Goal: Information Seeking & Learning: Learn about a topic

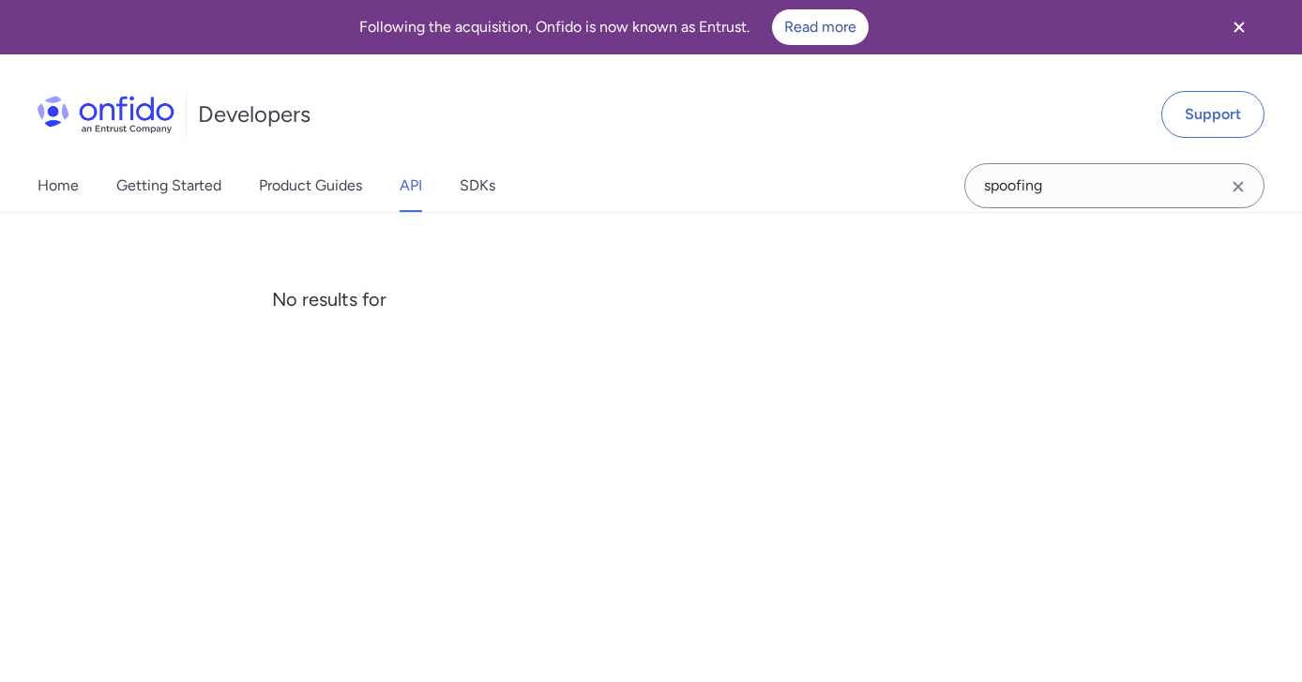
scroll to position [90232, 0]
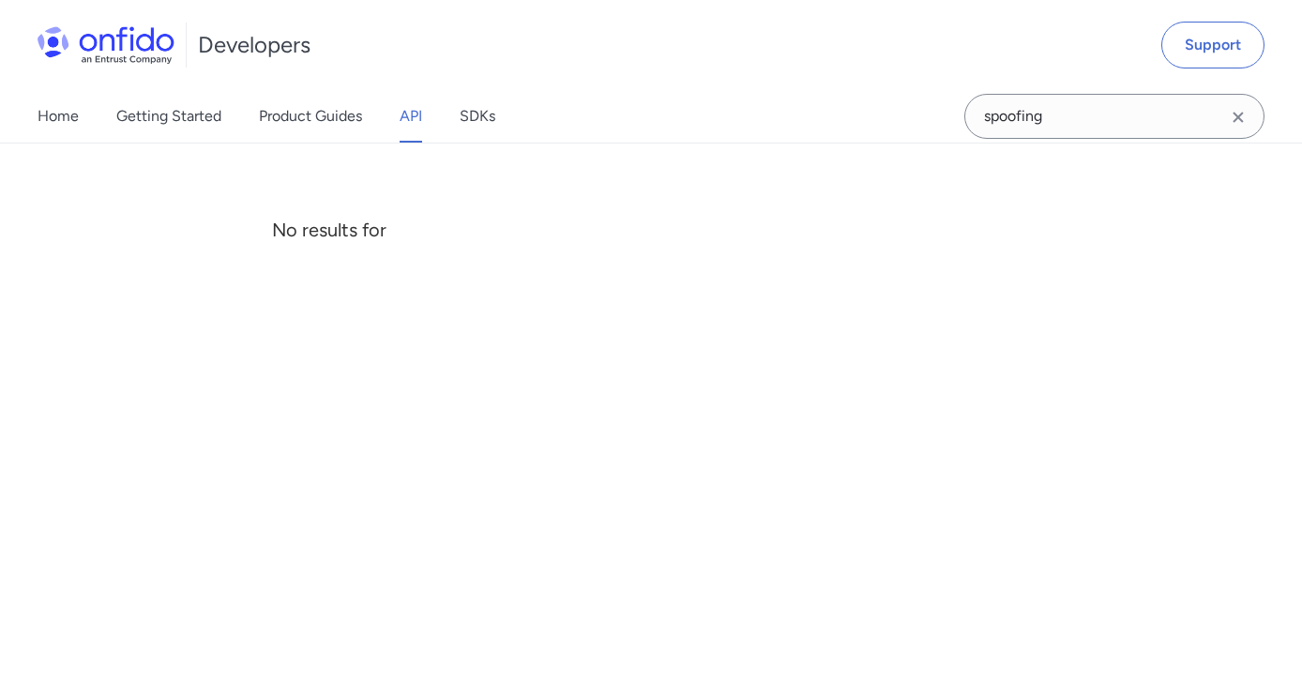
click at [1017, 120] on input "spoofing" at bounding box center [1114, 116] width 300 height 45
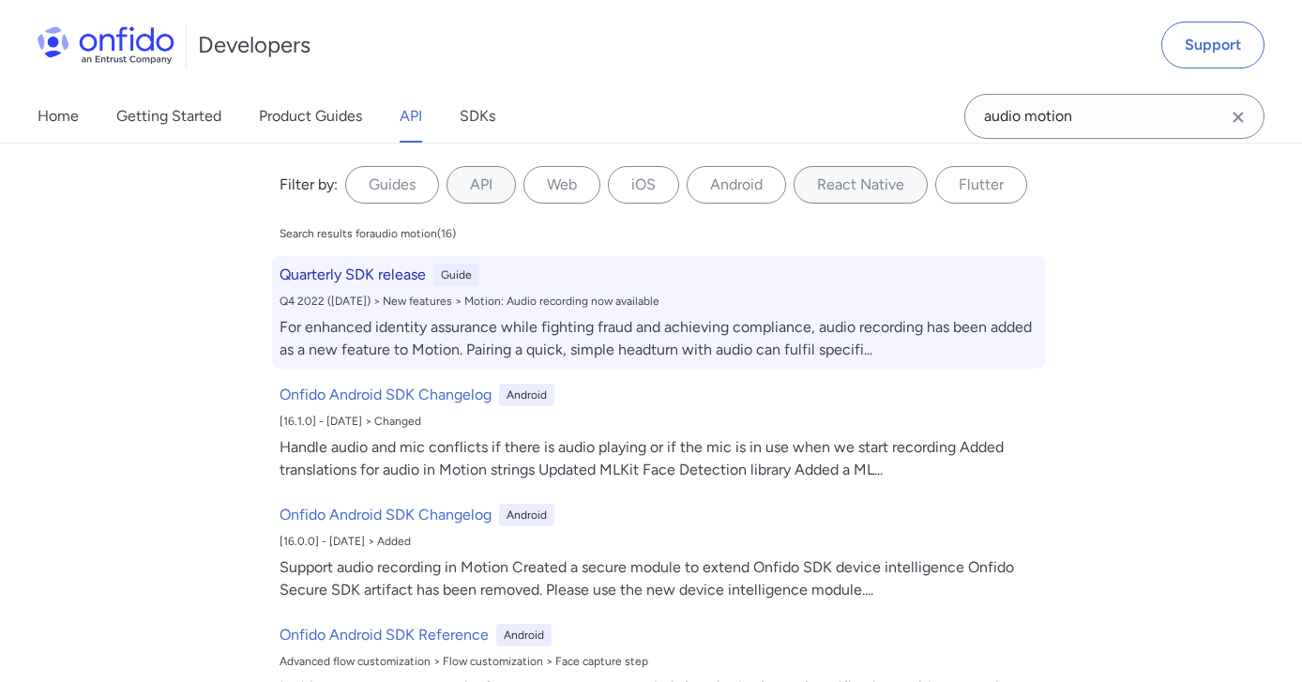
type input "audio motion"
click at [471, 328] on div "For enhanced identity assurance while fighting fraud and achieving compliance, …" at bounding box center [659, 338] width 758 height 45
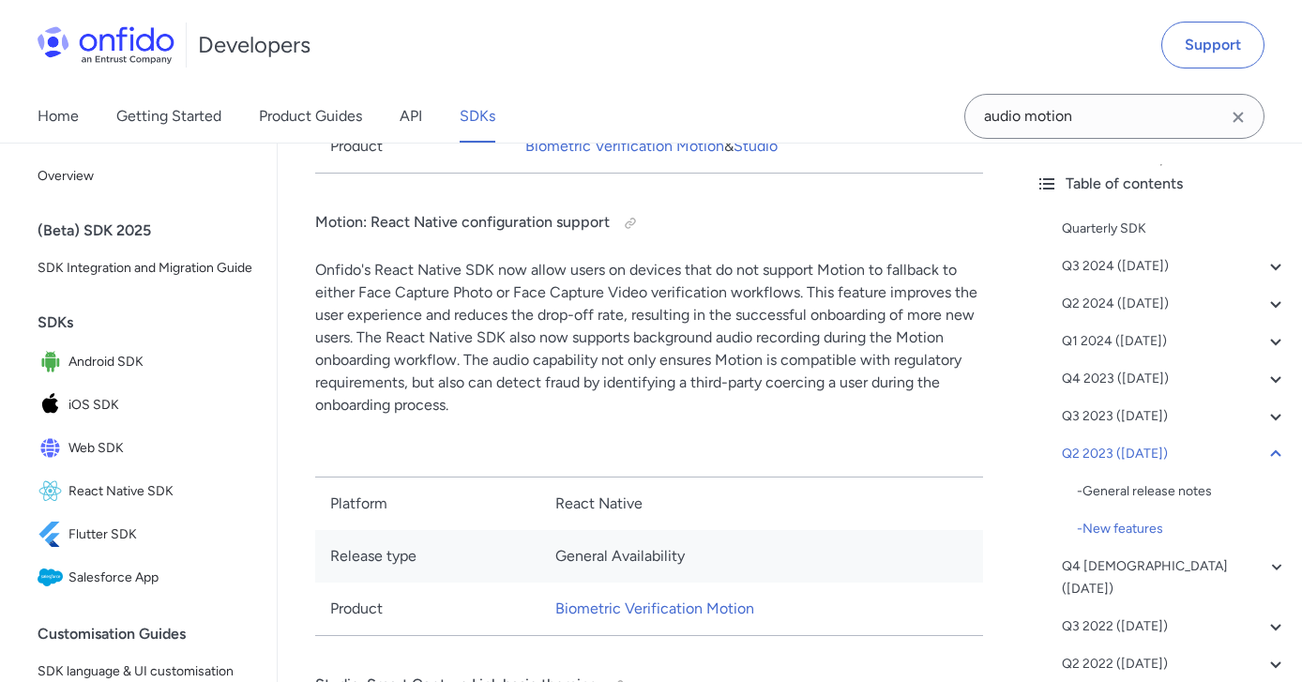
scroll to position [21961, 0]
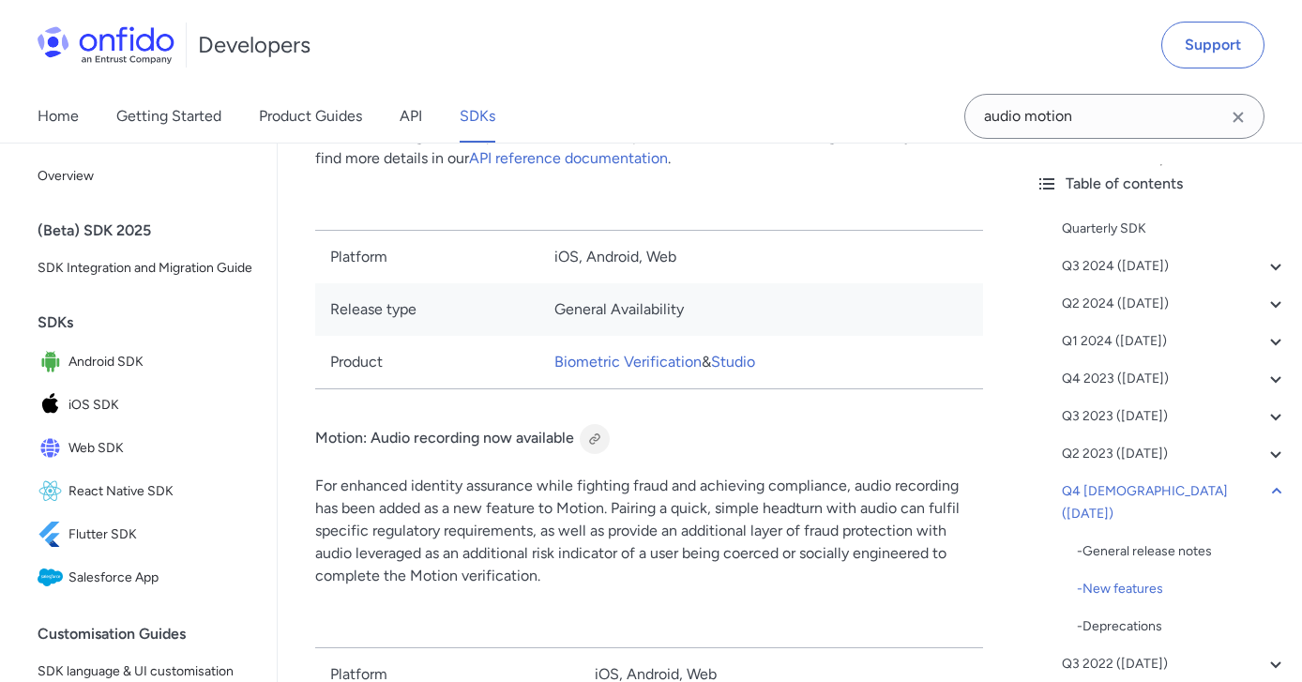
click at [593, 443] on div at bounding box center [594, 439] width 15 height 15
